Goal: Information Seeking & Learning: Compare options

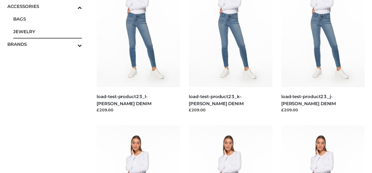
click at [48, 31] on span "JEWELRY" at bounding box center [47, 31] width 69 height 7
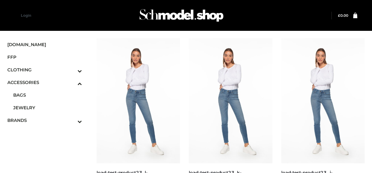
scroll to position [1824, 0]
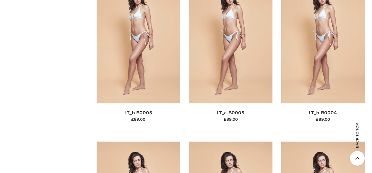
scroll to position [0, 0]
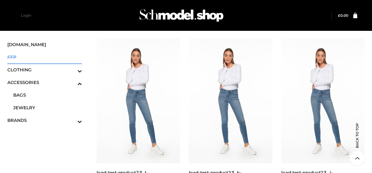
click at [45, 57] on span "FFP" at bounding box center [44, 57] width 75 height 7
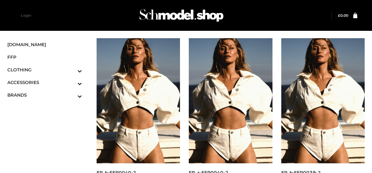
scroll to position [343, 0]
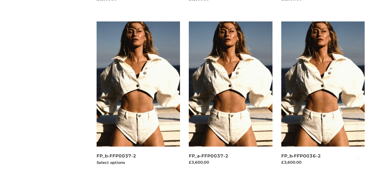
click at [138, 97] on img at bounding box center [138, 83] width 83 height 125
click at [230, 97] on img at bounding box center [230, 83] width 83 height 125
click at [322, 97] on img at bounding box center [322, 83] width 83 height 125
